Goal: Information Seeking & Learning: Learn about a topic

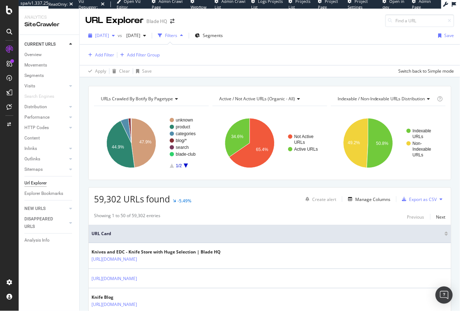
click at [105, 37] on span "[DATE]" at bounding box center [102, 35] width 14 height 6
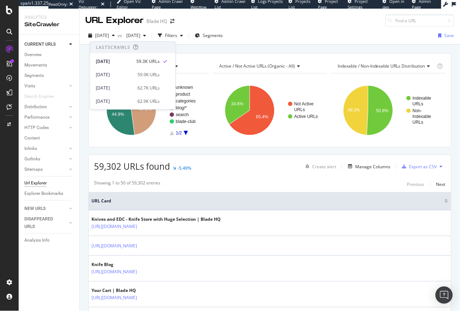
click at [274, 30] on div "2025 Sep. 4th vs 2025 Jul. 27th Filters Segments Save" at bounding box center [270, 37] width 381 height 14
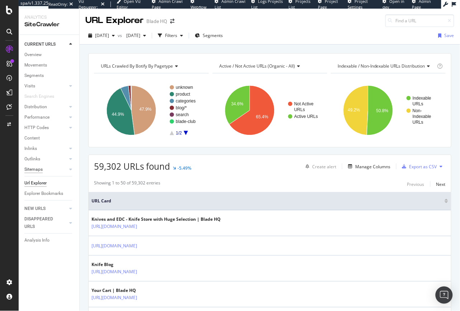
click at [34, 166] on div "Sitemaps" at bounding box center [33, 169] width 18 height 8
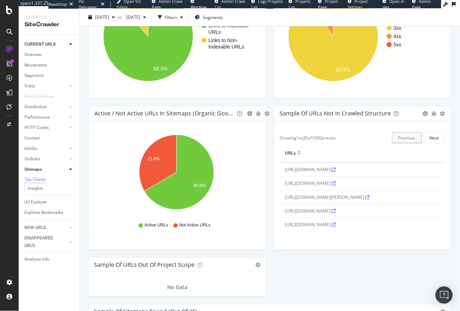
scroll to position [657, 0]
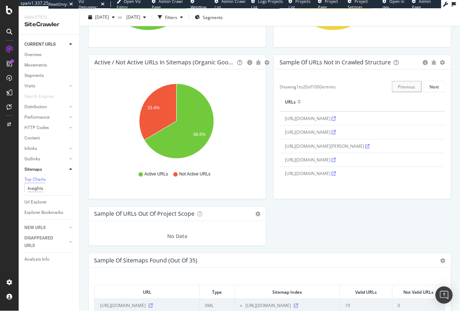
click at [32, 191] on div "Insights" at bounding box center [35, 189] width 15 height 8
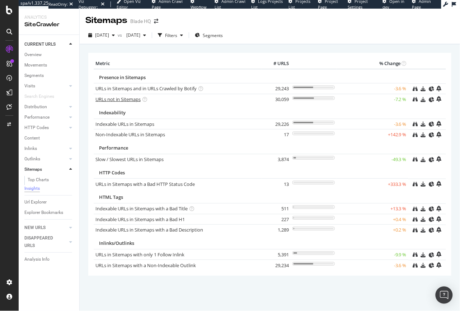
click at [115, 100] on link "URLs not in Sitemaps" at bounding box center [117, 99] width 45 height 6
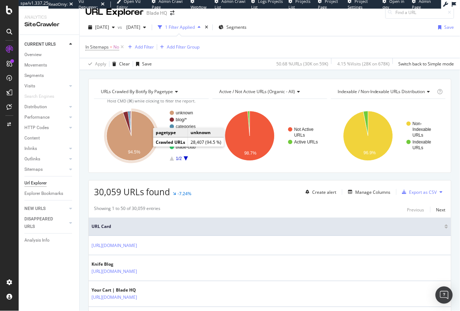
scroll to position [9, 0]
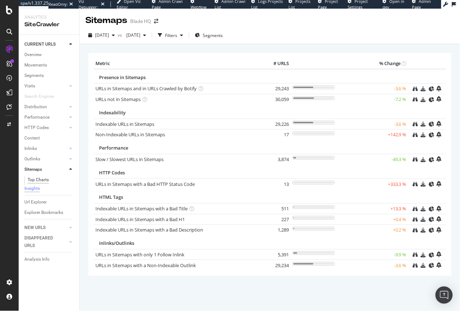
click at [40, 183] on div "Top Charts" at bounding box center [38, 180] width 21 height 8
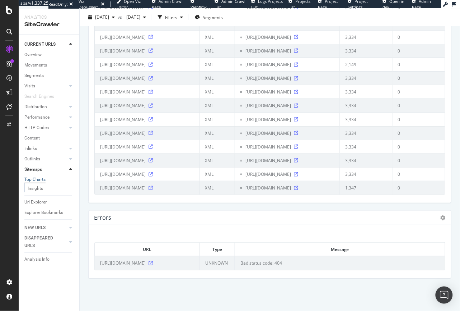
scroll to position [1533, 0]
click at [153, 261] on icon at bounding box center [151, 263] width 4 height 4
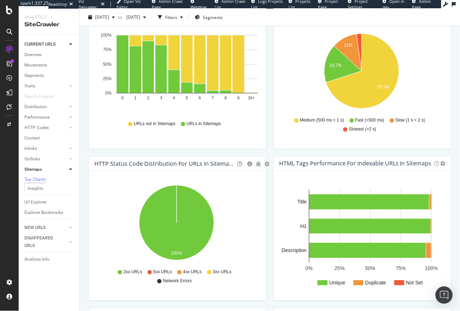
scroll to position [0, 0]
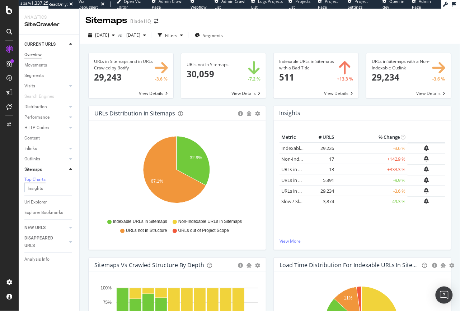
click at [37, 55] on div "Overview" at bounding box center [32, 55] width 17 height 8
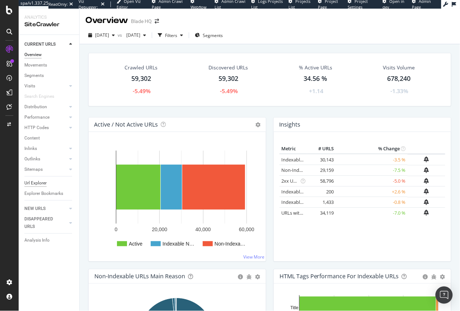
click at [31, 183] on div "Url Explorer" at bounding box center [35, 183] width 22 height 8
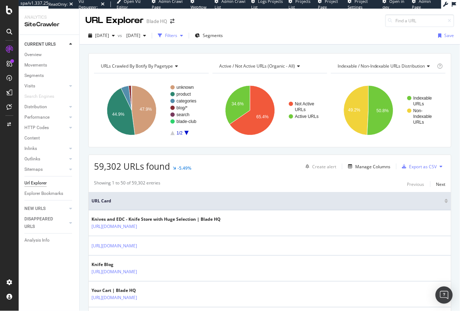
click at [183, 34] on icon "button" at bounding box center [181, 35] width 3 height 4
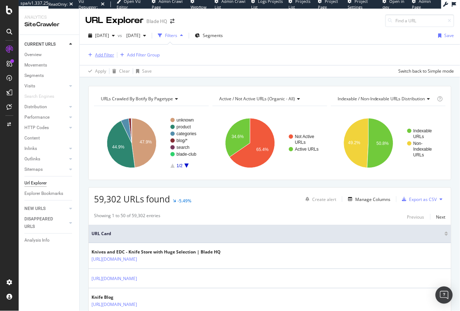
click at [94, 52] on div "Add Filter" at bounding box center [99, 55] width 29 height 8
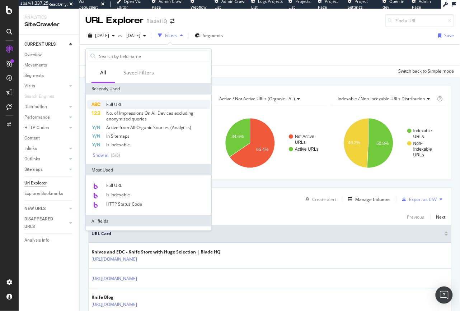
click at [114, 103] on span "Full URL" at bounding box center [114, 104] width 16 height 6
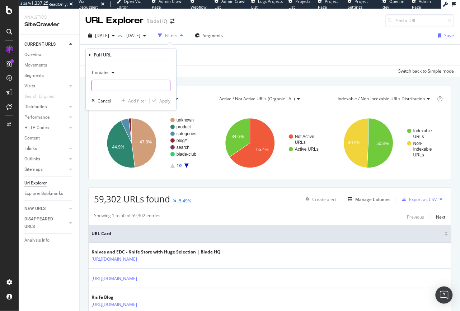
click at [115, 84] on input "text" at bounding box center [131, 85] width 78 height 11
type input "page="
click at [164, 102] on div "Apply" at bounding box center [164, 101] width 11 height 6
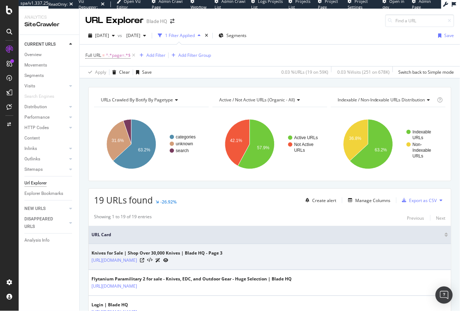
click at [168, 260] on icon at bounding box center [165, 260] width 5 height 4
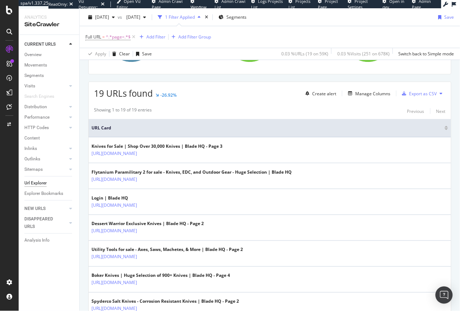
scroll to position [149, 0]
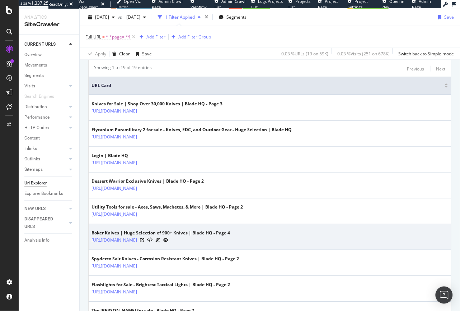
click at [168, 239] on icon at bounding box center [165, 240] width 5 height 4
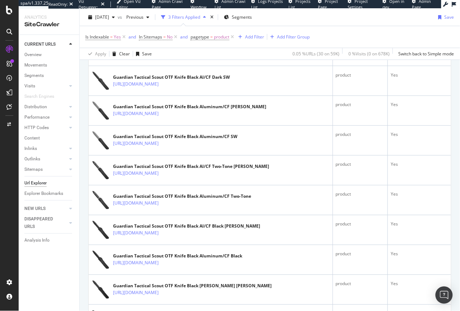
scroll to position [198, 0]
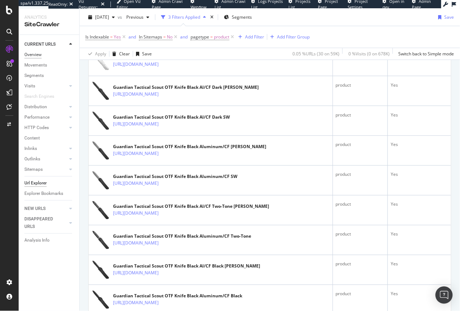
click at [35, 53] on div "Overview" at bounding box center [32, 55] width 17 height 8
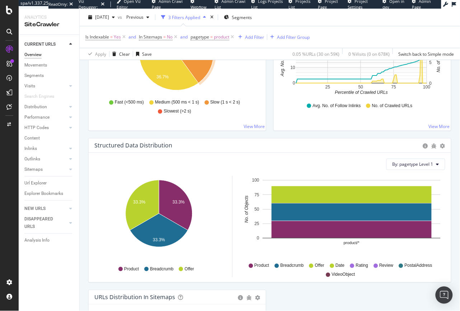
scroll to position [773, 0]
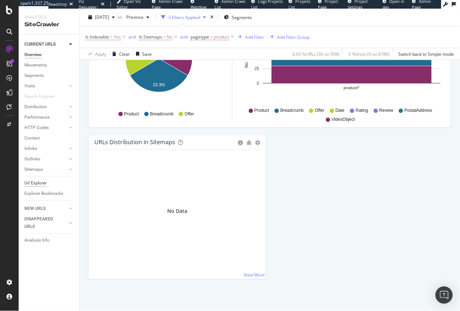
click at [34, 183] on div "Url Explorer" at bounding box center [35, 183] width 22 height 8
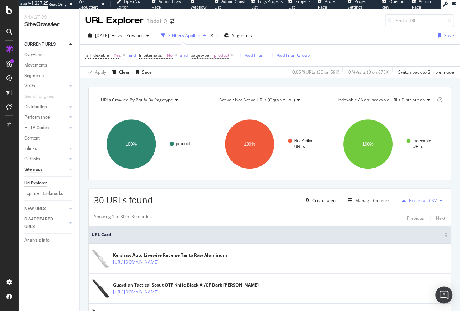
click at [34, 168] on div "Sitemaps" at bounding box center [33, 169] width 18 height 8
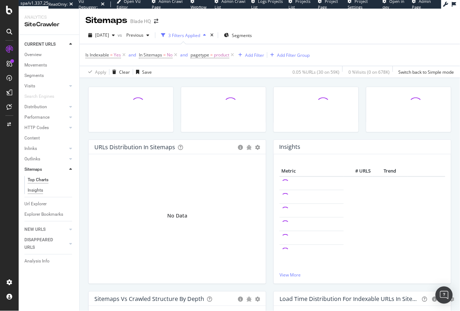
click at [33, 191] on div "Insights" at bounding box center [35, 190] width 15 height 8
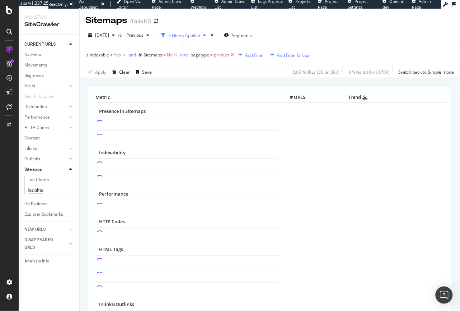
click at [234, 55] on icon at bounding box center [232, 54] width 6 height 7
click at [39, 190] on div "Insights" at bounding box center [35, 190] width 15 height 8
click at [122, 56] on icon at bounding box center [124, 54] width 6 height 7
click at [122, 56] on icon at bounding box center [122, 54] width 6 height 7
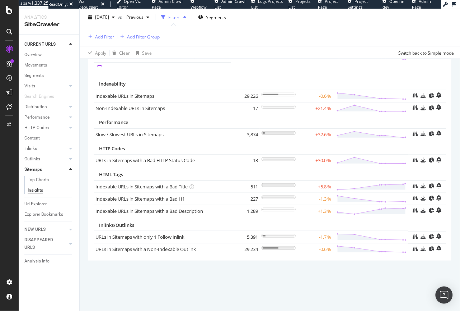
scroll to position [65, 0]
click at [37, 179] on div "Top Charts" at bounding box center [38, 180] width 21 height 8
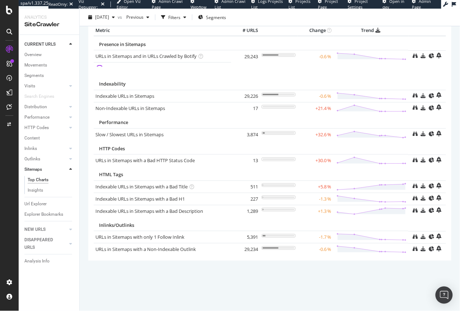
scroll to position [32, 0]
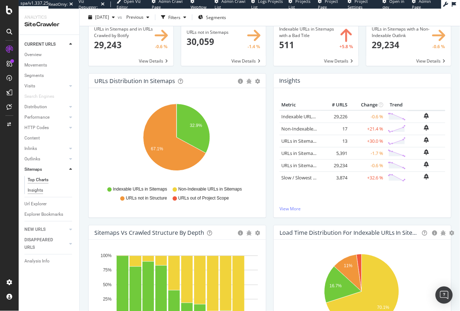
click at [34, 193] on div "Insights" at bounding box center [35, 190] width 15 height 8
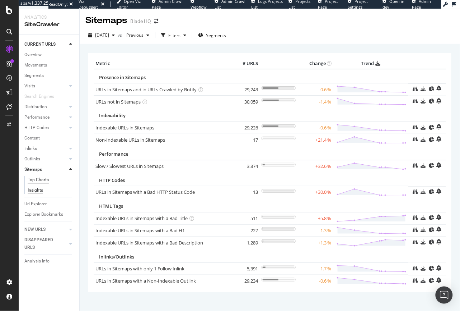
click at [33, 179] on div "Top Charts" at bounding box center [38, 180] width 21 height 8
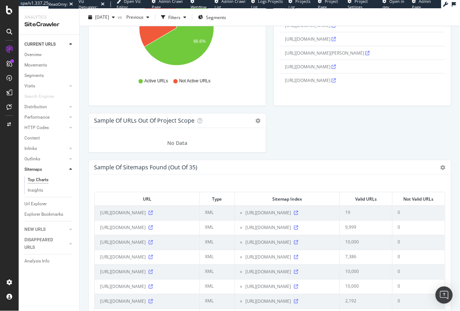
scroll to position [750, 0]
click at [441, 165] on icon at bounding box center [443, 166] width 5 height 5
click at [405, 207] on span "Export as CSV" at bounding box center [422, 207] width 57 height 10
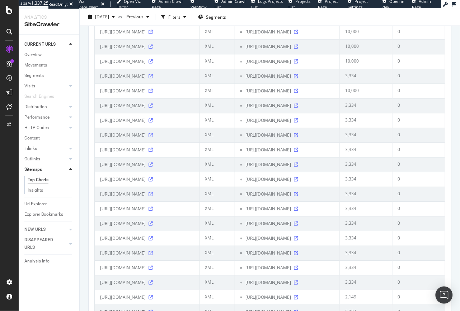
scroll to position [1035, 0]
click at [153, 136] on icon at bounding box center [151, 134] width 4 height 4
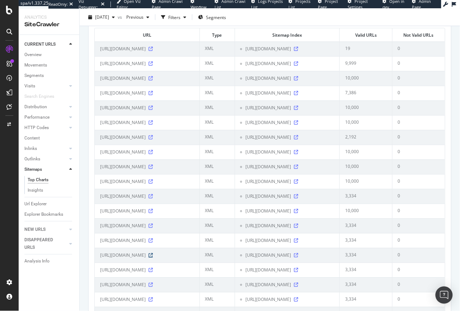
scroll to position [872, 0]
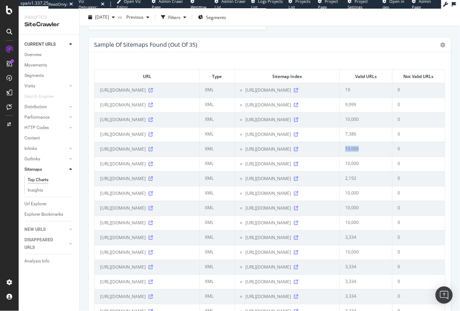
drag, startPoint x: 342, startPoint y: 175, endPoint x: 363, endPoint y: 190, distance: 25.4
click at [363, 157] on td "10,000" at bounding box center [366, 149] width 52 height 15
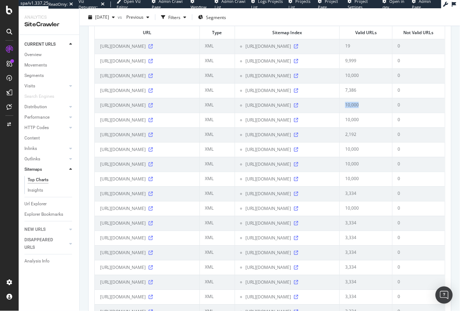
scroll to position [979, 0]
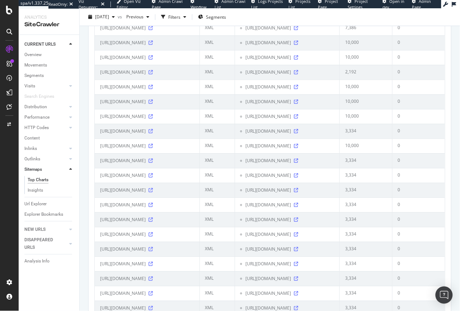
click at [349, 153] on td "10,000" at bounding box center [366, 145] width 52 height 15
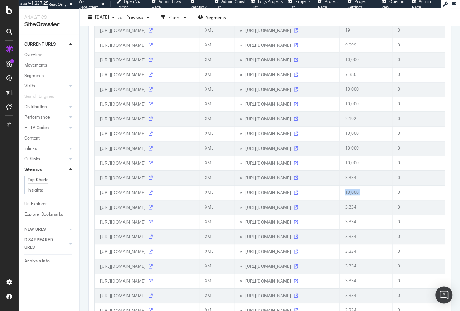
scroll to position [904, 0]
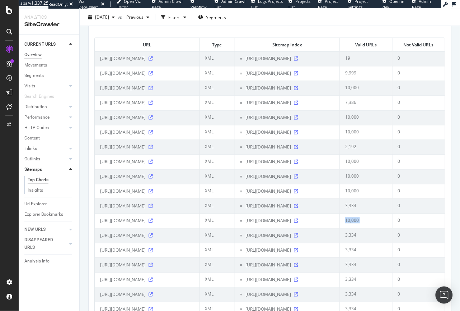
click at [38, 53] on div "Overview" at bounding box center [32, 55] width 17 height 8
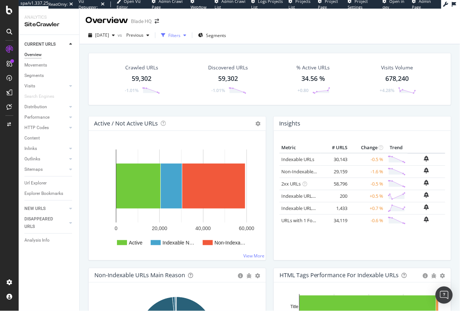
click at [186, 36] on icon "button" at bounding box center [184, 35] width 3 height 4
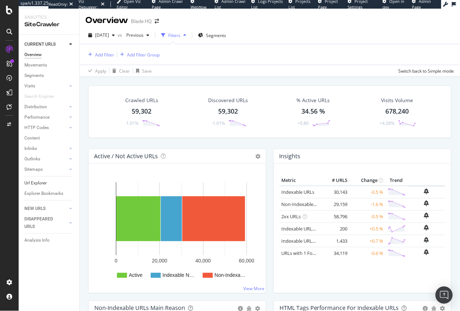
click at [47, 181] on link "Url Explorer" at bounding box center [49, 183] width 50 height 8
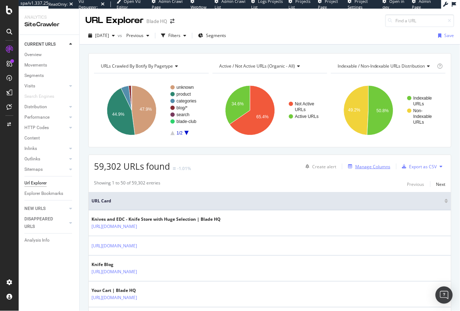
click at [369, 165] on div "Manage Columns" at bounding box center [372, 166] width 35 height 6
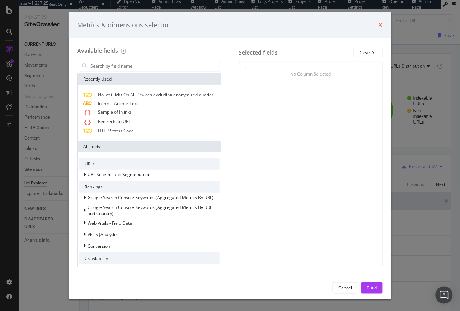
click at [382, 23] on icon "times" at bounding box center [381, 25] width 4 height 6
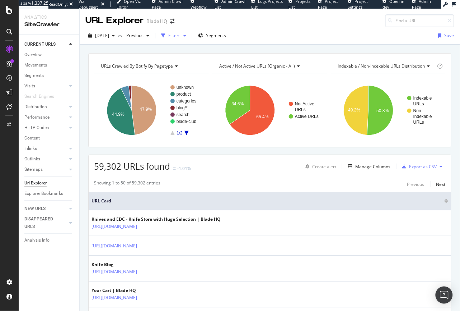
click at [189, 35] on div "button" at bounding box center [185, 35] width 9 height 4
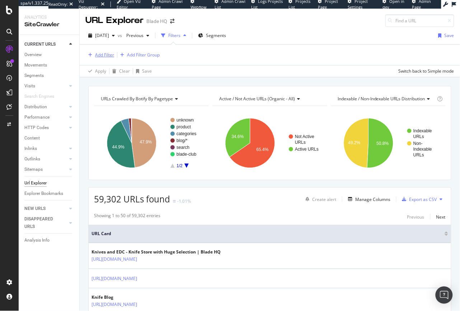
click at [113, 55] on div "Add Filter" at bounding box center [104, 55] width 19 height 6
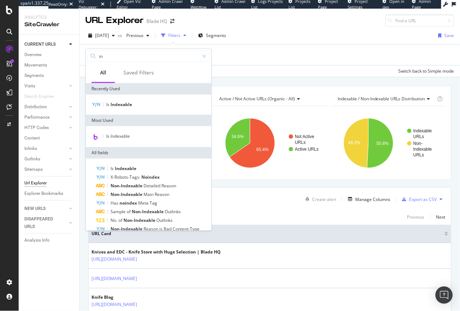
type input "i"
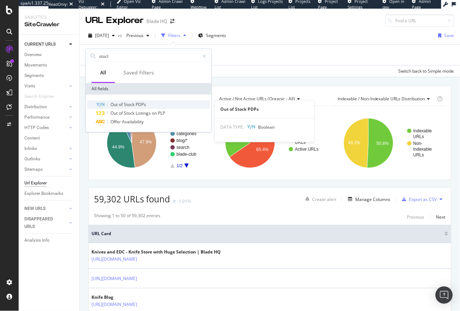
type input "stocl"
click at [130, 106] on span "Stock" at bounding box center [130, 104] width 12 height 6
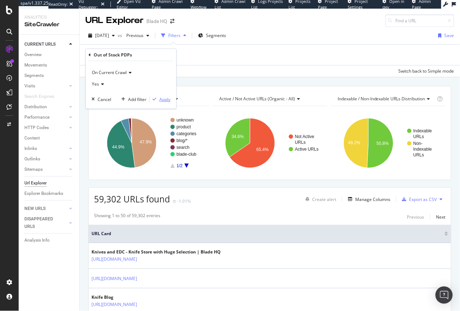
click at [166, 100] on div "Apply" at bounding box center [164, 99] width 11 height 6
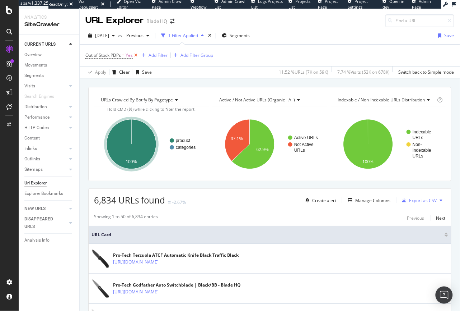
click at [137, 54] on icon at bounding box center [136, 55] width 6 height 7
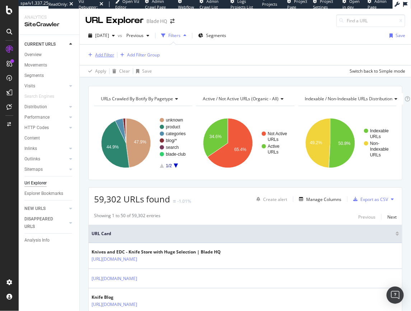
click at [102, 52] on div "Add Filter" at bounding box center [104, 55] width 19 height 6
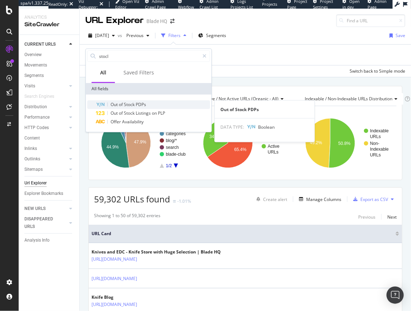
click at [117, 106] on span "Out" at bounding box center [115, 104] width 8 height 6
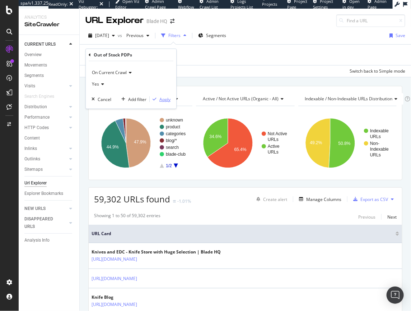
click at [168, 101] on div "Apply" at bounding box center [164, 99] width 11 height 6
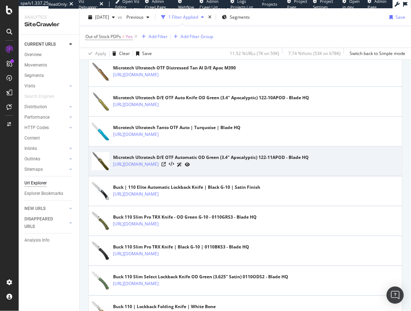
scroll to position [1458, 0]
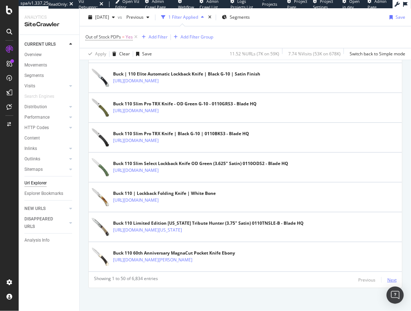
click at [387, 277] on div "Next" at bounding box center [391, 279] width 9 height 6
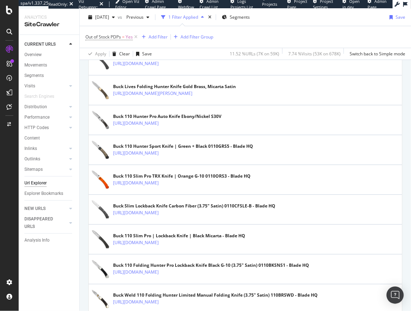
scroll to position [79, 0]
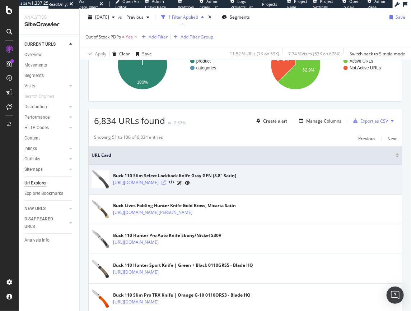
click at [166, 182] on icon at bounding box center [164, 182] width 4 height 4
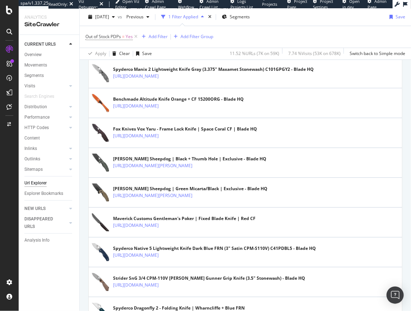
scroll to position [1351, 0]
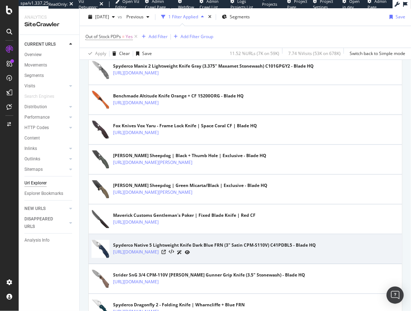
click at [190, 251] on icon at bounding box center [187, 252] width 5 height 4
click at [166, 250] on icon at bounding box center [164, 252] width 4 height 4
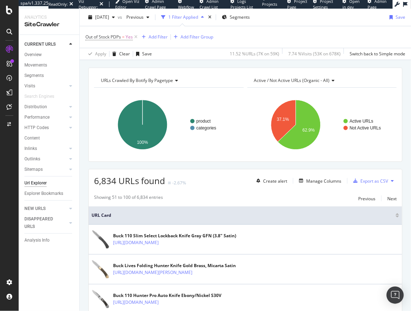
scroll to position [20, 0]
click at [157, 37] on div "Add Filter" at bounding box center [158, 37] width 19 height 6
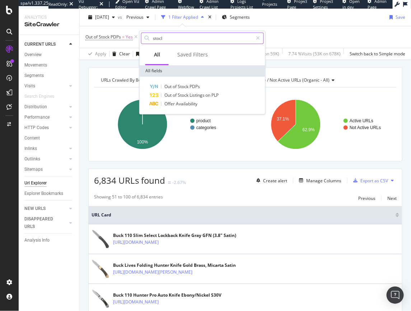
type input "c"
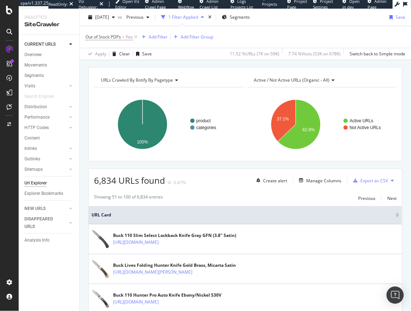
click at [308, 31] on div "Out of Stock PDPs = Yes Add Filter Add Filter Group" at bounding box center [245, 37] width 320 height 22
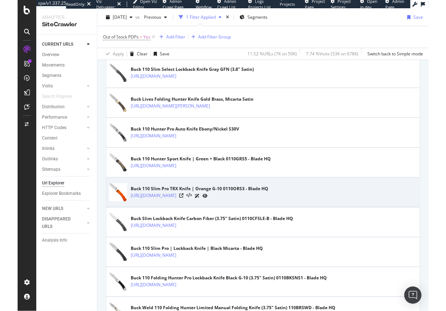
scroll to position [183, 0]
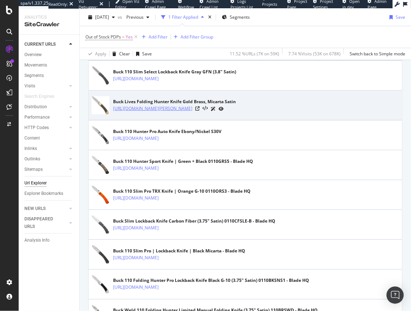
click at [169, 108] on link "https://www.bladehq.com/item--Buck-110-Hunter-Green-Micarta-Brass--186419" at bounding box center [152, 108] width 79 height 7
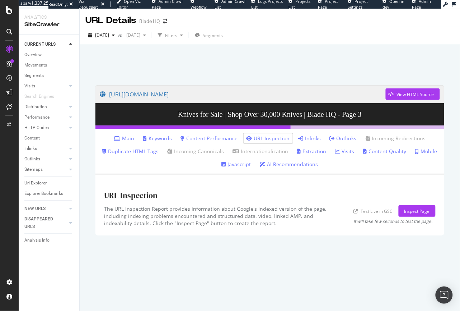
click at [316, 135] on link "Inlinks" at bounding box center [310, 138] width 23 height 7
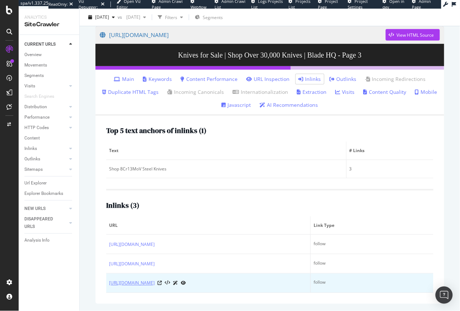
scroll to position [65, 0]
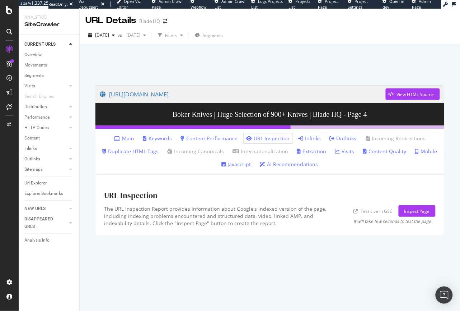
click at [306, 135] on link "Inlinks" at bounding box center [310, 138] width 23 height 7
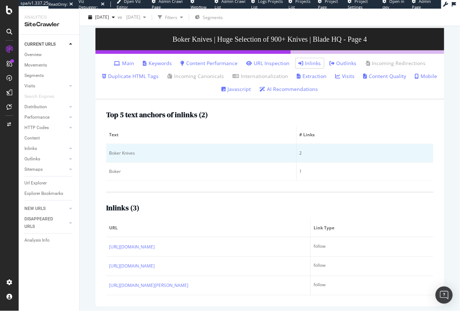
scroll to position [77, 0]
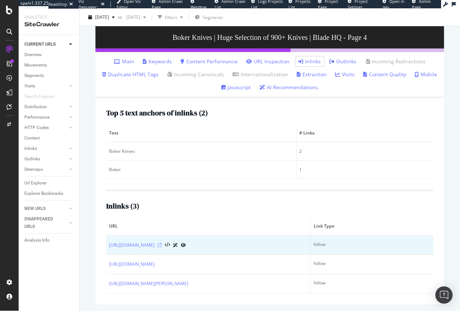
click at [162, 243] on icon at bounding box center [160, 245] width 4 height 4
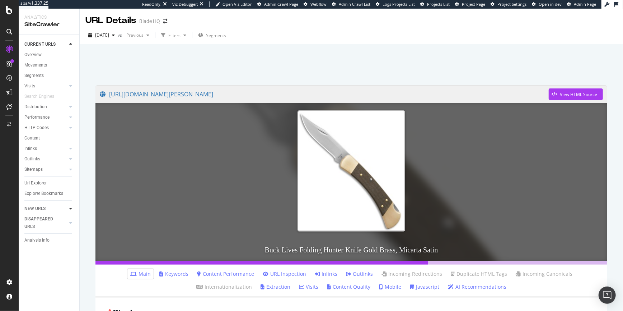
click at [68, 209] on div at bounding box center [70, 208] width 7 height 7
click at [36, 184] on div "Url Explorer" at bounding box center [35, 183] width 22 height 8
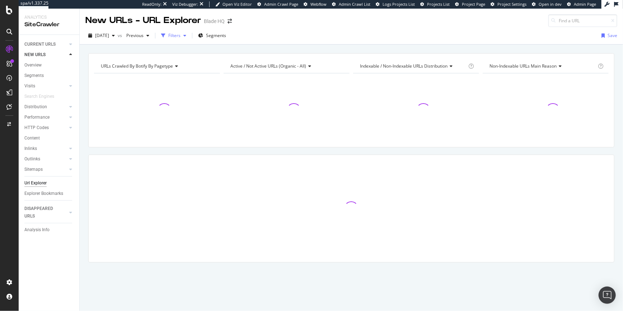
click at [181, 35] on div "Filters" at bounding box center [174, 35] width 12 height 6
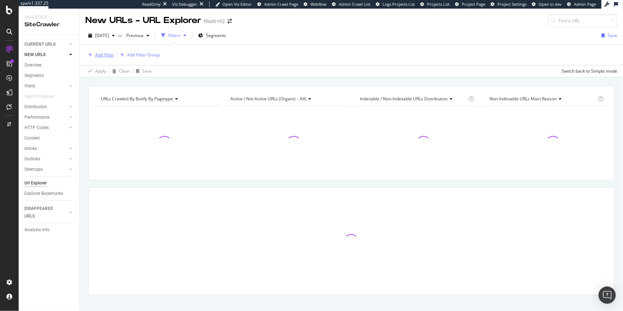
click at [109, 54] on div "Add Filter" at bounding box center [104, 55] width 19 height 6
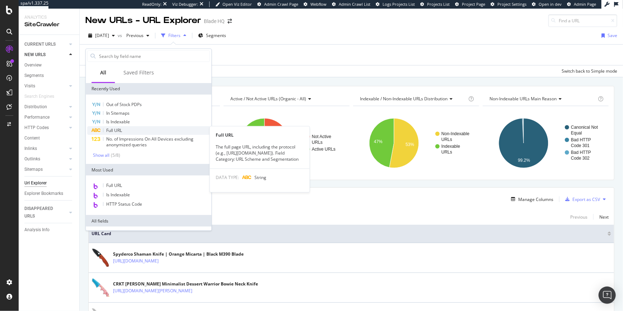
click at [113, 126] on div "Full URL" at bounding box center [148, 130] width 123 height 9
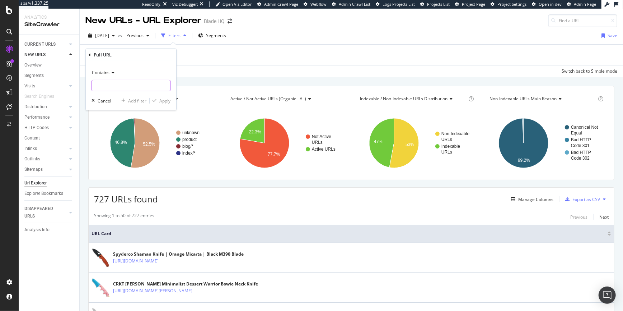
click at [113, 87] on input "text" at bounding box center [131, 85] width 78 height 11
paste input "https://www.bladehq.com/item--CIVIVI-Biophase-Button-Lock-Black-Aluminum-Black-…"
type input "https://www.bladehq.com/item--CIVIVI-Biophase-Button-Lock-Black-Aluminum-Black-…"
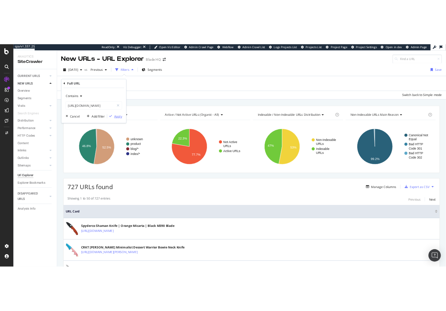
scroll to position [0, 0]
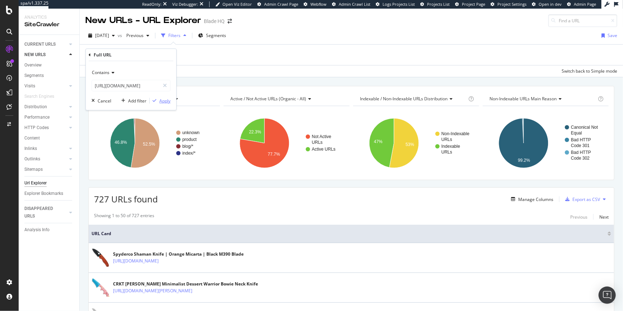
click at [169, 99] on div "Apply" at bounding box center [164, 101] width 11 height 6
